Goal: Task Accomplishment & Management: Complete application form

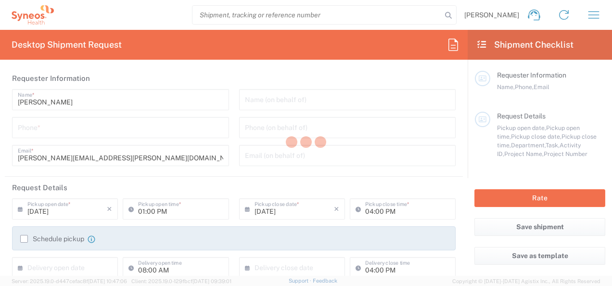
type input "Department"
type input "Morelos"
type input "[GEOGRAPHIC_DATA]"
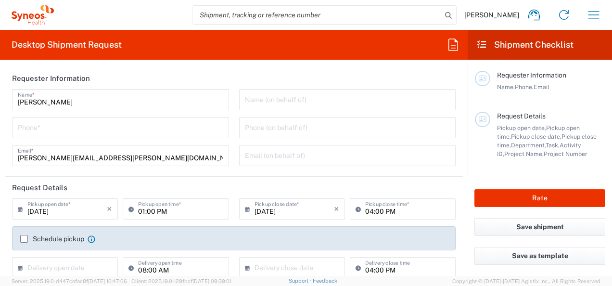
type input "INC Research Clin Svcs [GEOGRAPHIC_DATA]"
click at [51, 130] on input "tel" at bounding box center [121, 126] width 206 height 17
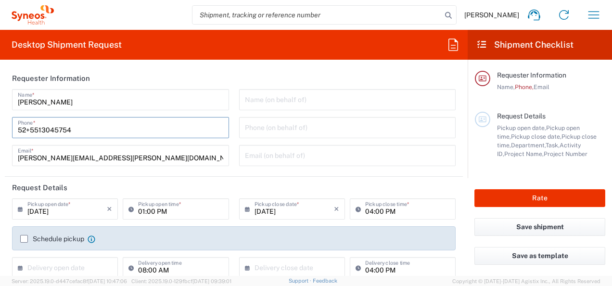
click at [136, 158] on input "[PERSON_NAME][EMAIL_ADDRESS][PERSON_NAME][DOMAIN_NAME]" at bounding box center [121, 154] width 206 height 17
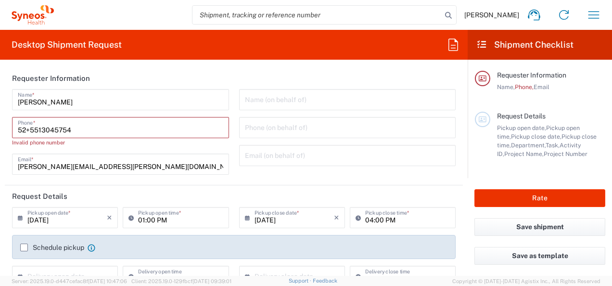
click at [37, 130] on input "52+5513045754" at bounding box center [121, 126] width 206 height 17
click at [30, 130] on input "52+5513045754" at bounding box center [121, 126] width 206 height 17
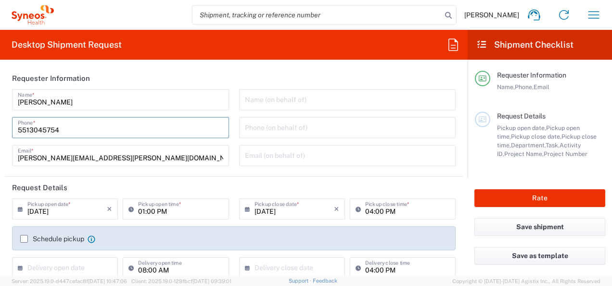
type input "5513045754"
click at [157, 154] on input "[PERSON_NAME][EMAIL_ADDRESS][PERSON_NAME][DOMAIN_NAME]" at bounding box center [121, 154] width 206 height 17
click at [262, 165] on div "Email (on behalf of)" at bounding box center [347, 155] width 217 height 21
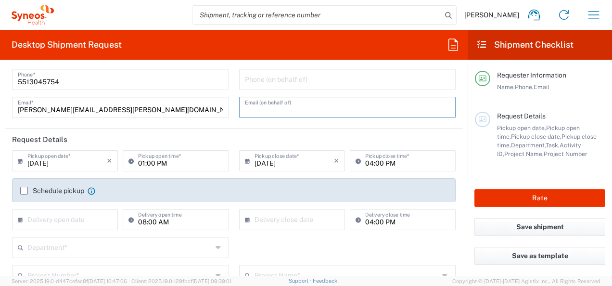
scroll to position [96, 0]
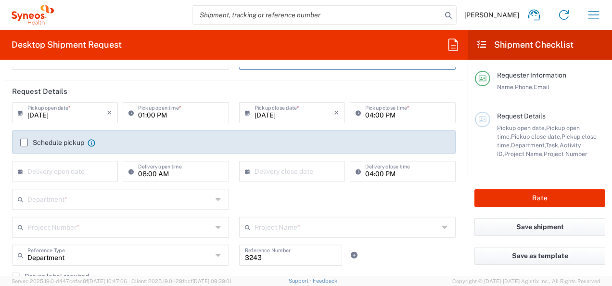
click at [23, 142] on label "Schedule pickup" at bounding box center [52, 143] width 64 height 8
click at [24, 143] on input "Schedule pickup" at bounding box center [24, 143] width 0 height 0
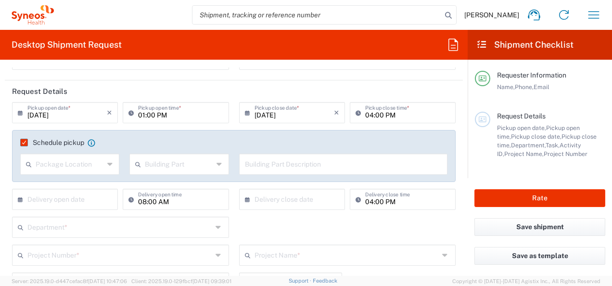
click at [59, 169] on input "text" at bounding box center [70, 163] width 68 height 17
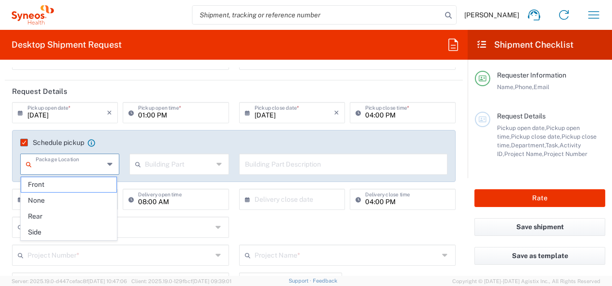
click at [121, 145] on agx-checkbox-control "Schedule pickup When scheduling a pickup please be sure to meet the following c…" at bounding box center [234, 142] width 428 height 9
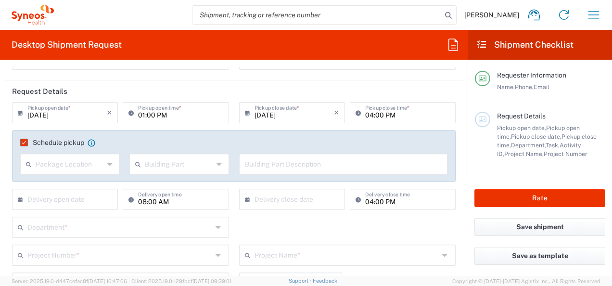
click at [28, 143] on label "Schedule pickup" at bounding box center [52, 143] width 64 height 8
click at [21, 143] on input "Schedule pickup" at bounding box center [21, 143] width 0 height 0
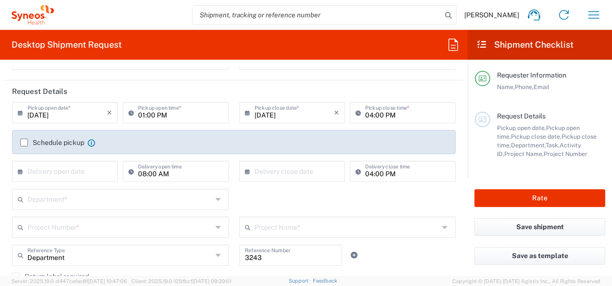
click at [69, 117] on input "[DATE]" at bounding box center [66, 112] width 79 height 17
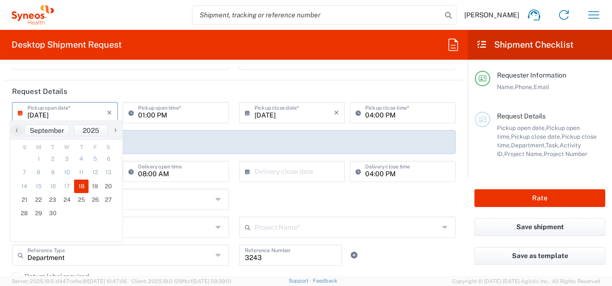
click at [275, 199] on div "Department * 3000 3100 3109 3110 3111 3112 3125 3130 3135 3136 3150 3155 3165 3…" at bounding box center [234, 203] width 454 height 28
